Goal: Find specific page/section: Find specific page/section

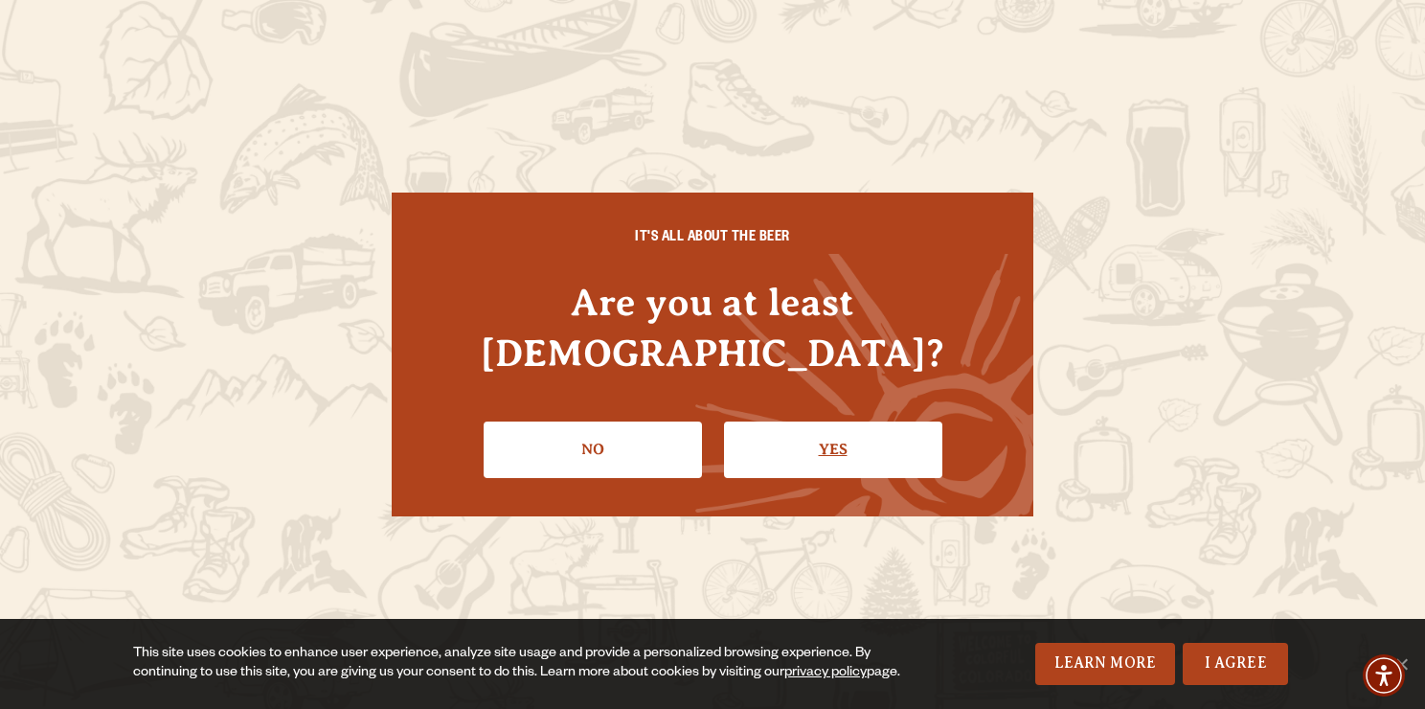
click at [865, 431] on link "Yes" at bounding box center [833, 449] width 218 height 56
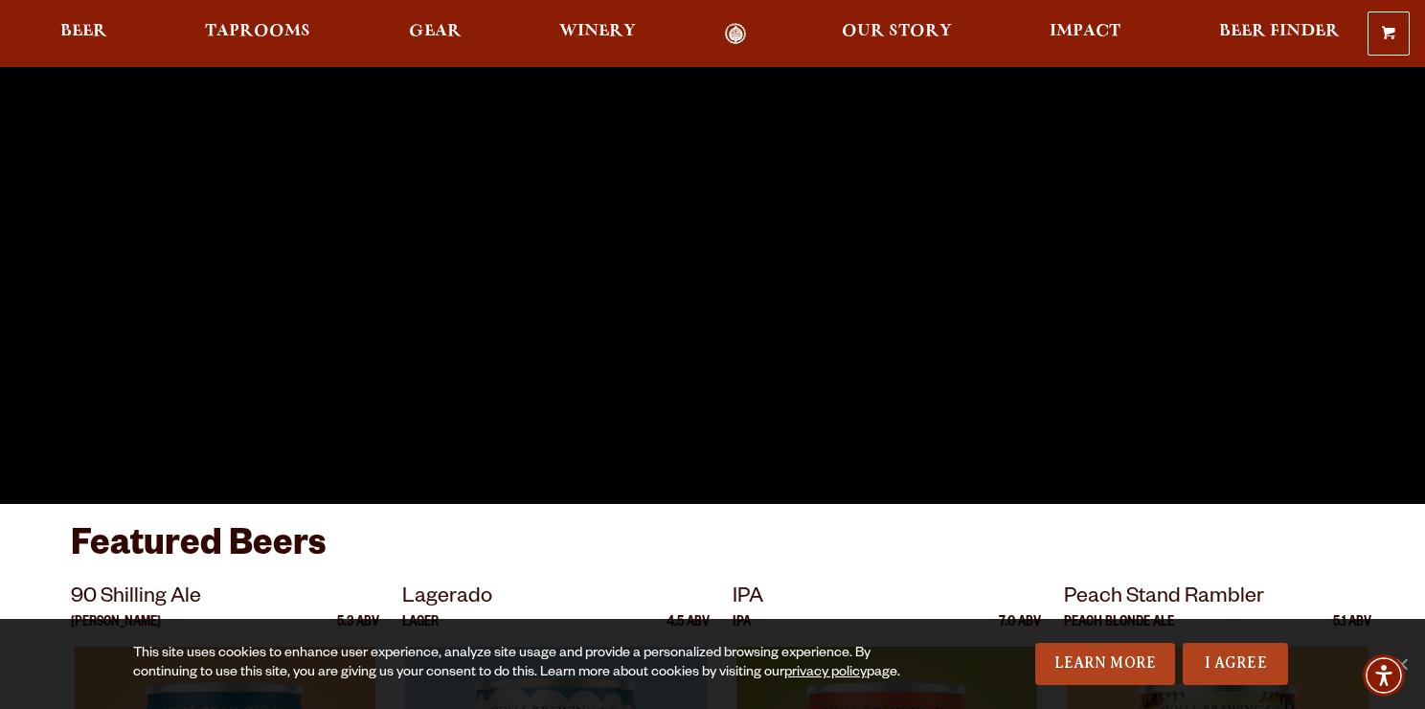
scroll to position [271, 0]
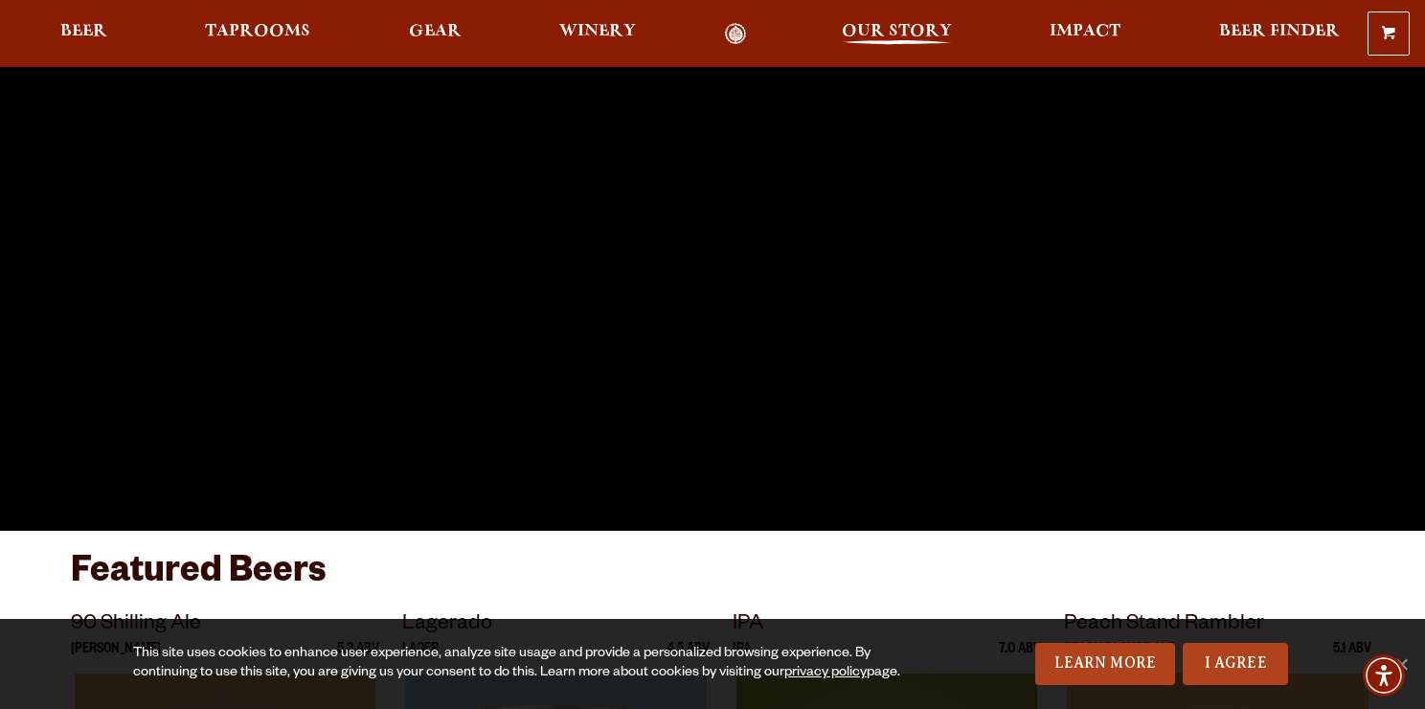
click at [899, 34] on span "Our Story" at bounding box center [897, 31] width 110 height 15
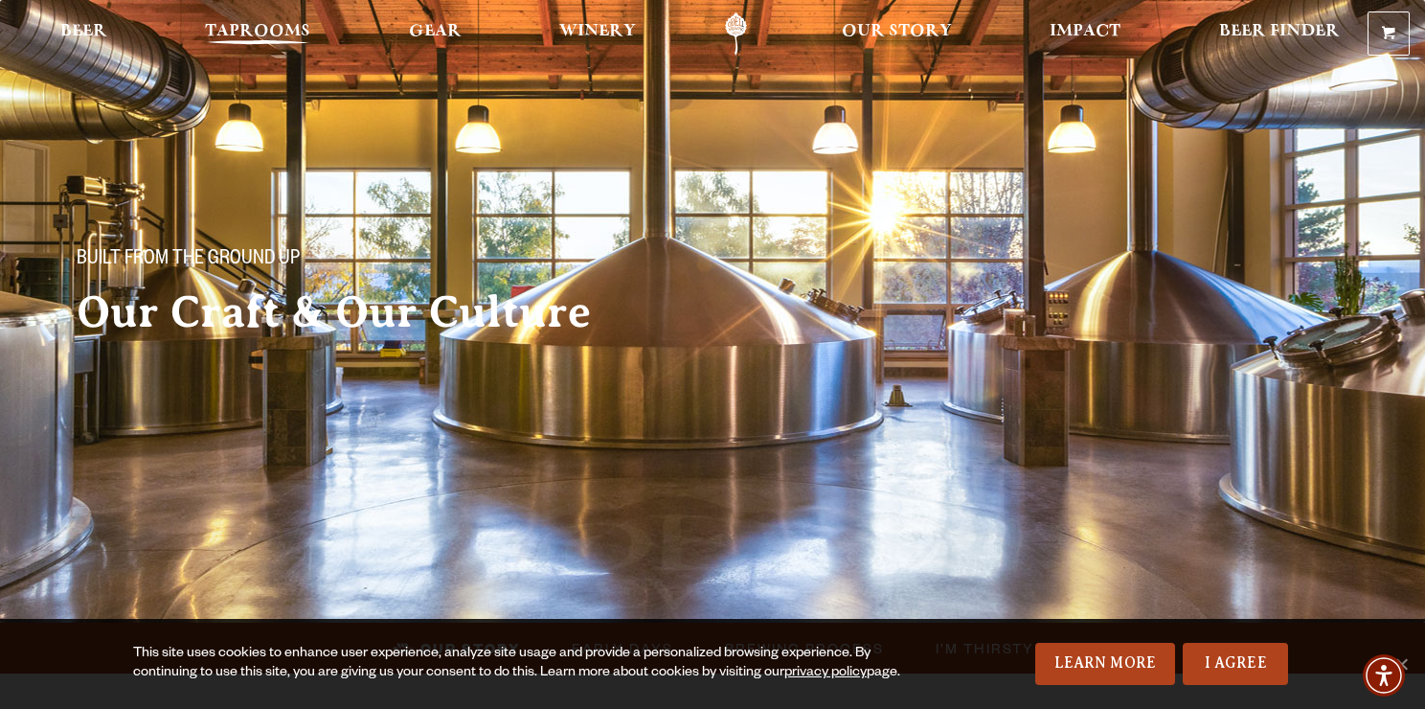
click at [241, 34] on span "Taprooms" at bounding box center [257, 31] width 105 height 15
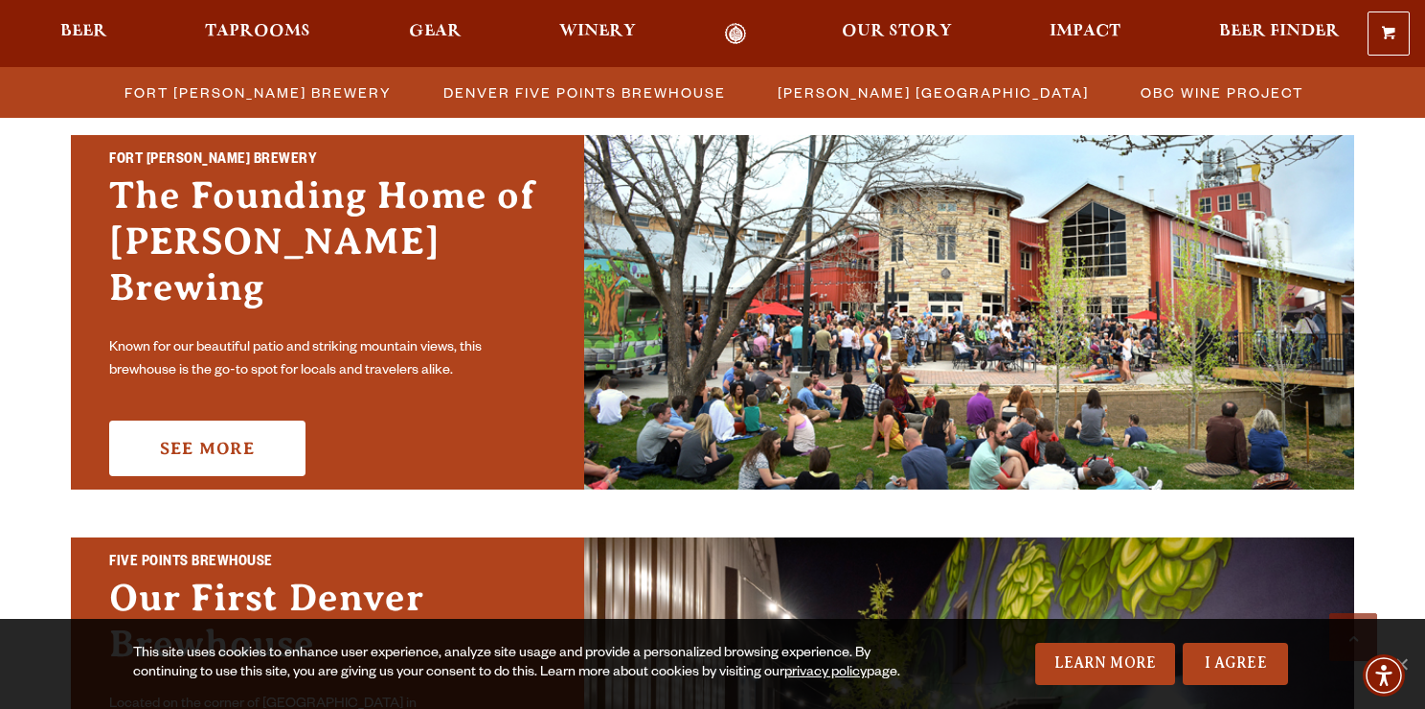
scroll to position [593, 0]
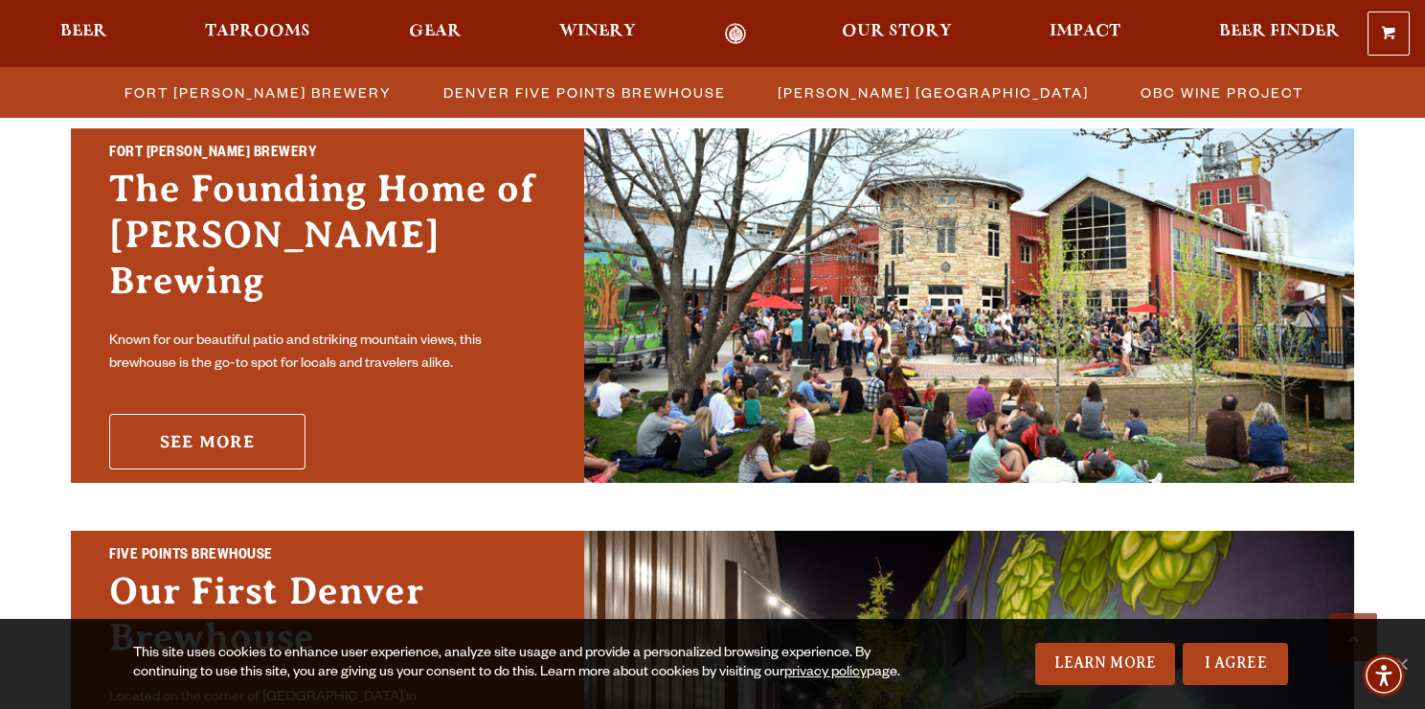
click at [185, 414] on link "See More" at bounding box center [207, 442] width 196 height 56
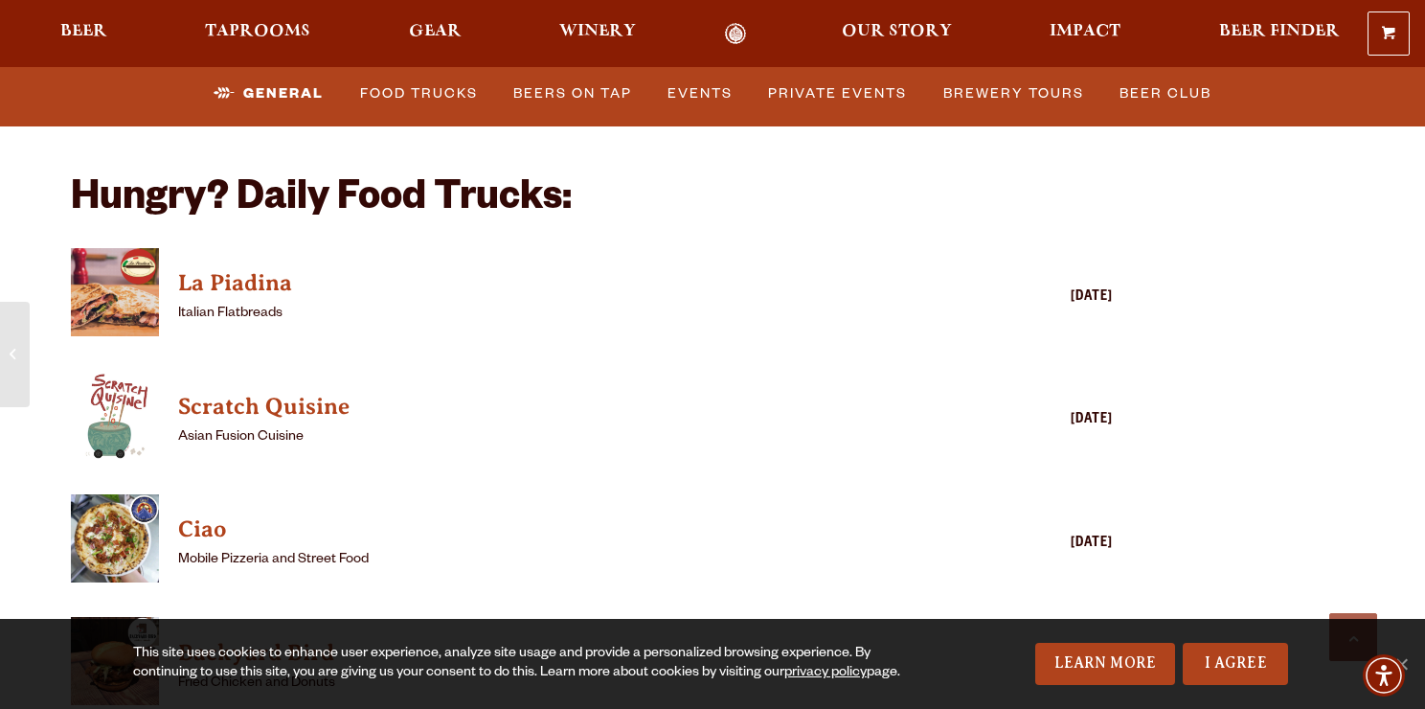
scroll to position [4580, 0]
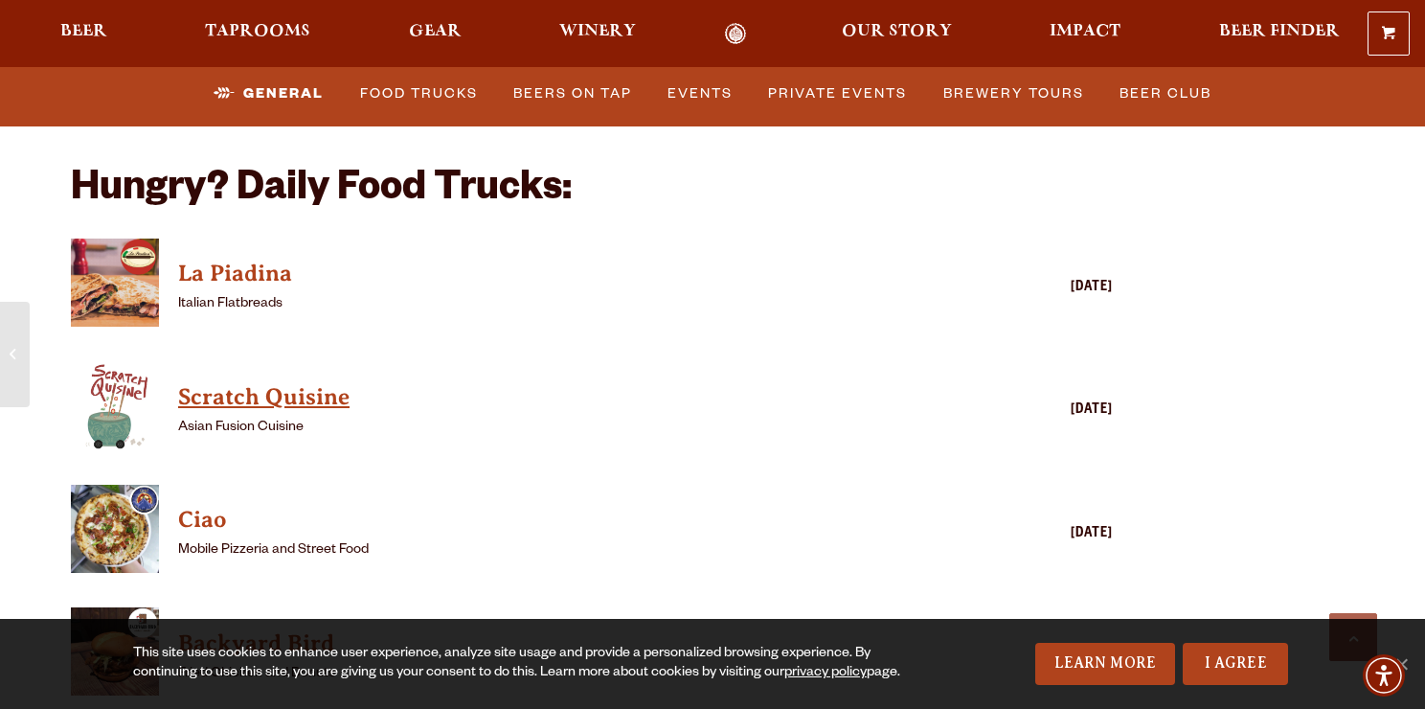
click at [311, 382] on h4 "Scratch Quisine" at bounding box center [564, 397] width 772 height 31
click at [281, 259] on h4 "La Piadina" at bounding box center [564, 274] width 772 height 31
